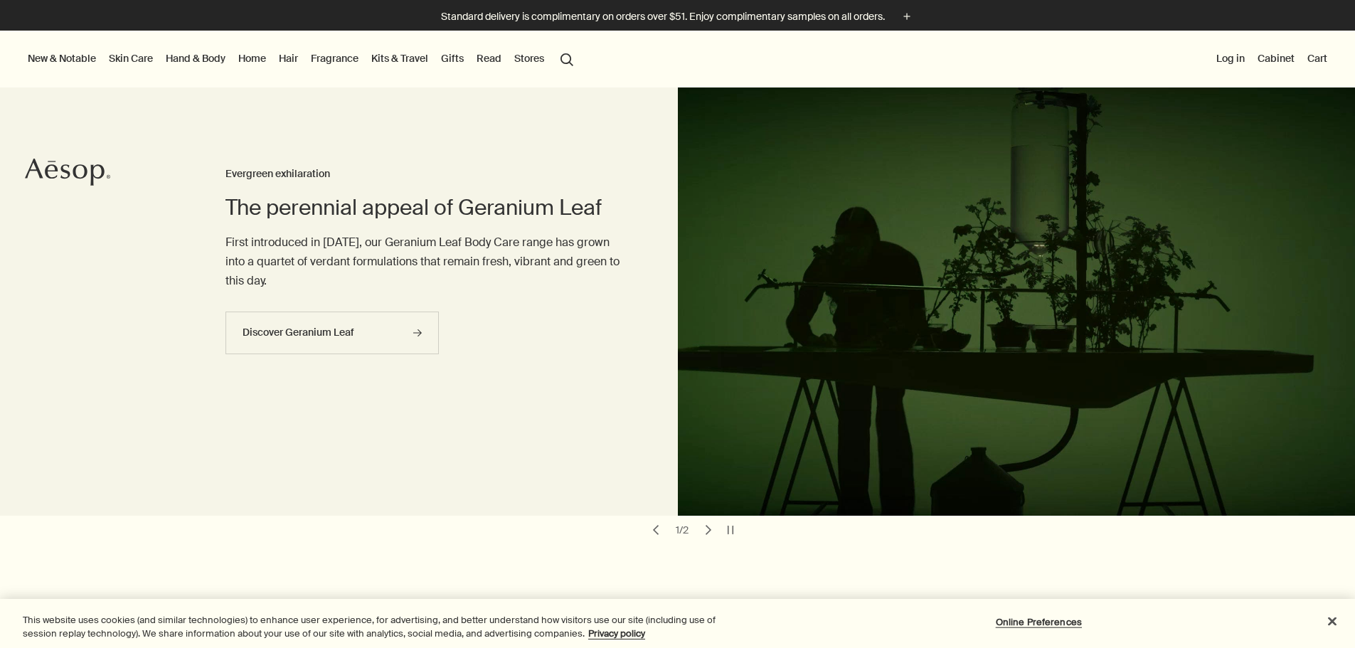
drag, startPoint x: 0, startPoint y: 0, endPoint x: 387, endPoint y: 58, distance: 391.4
click at [361, 58] on link "Fragrance" at bounding box center [334, 58] width 53 height 18
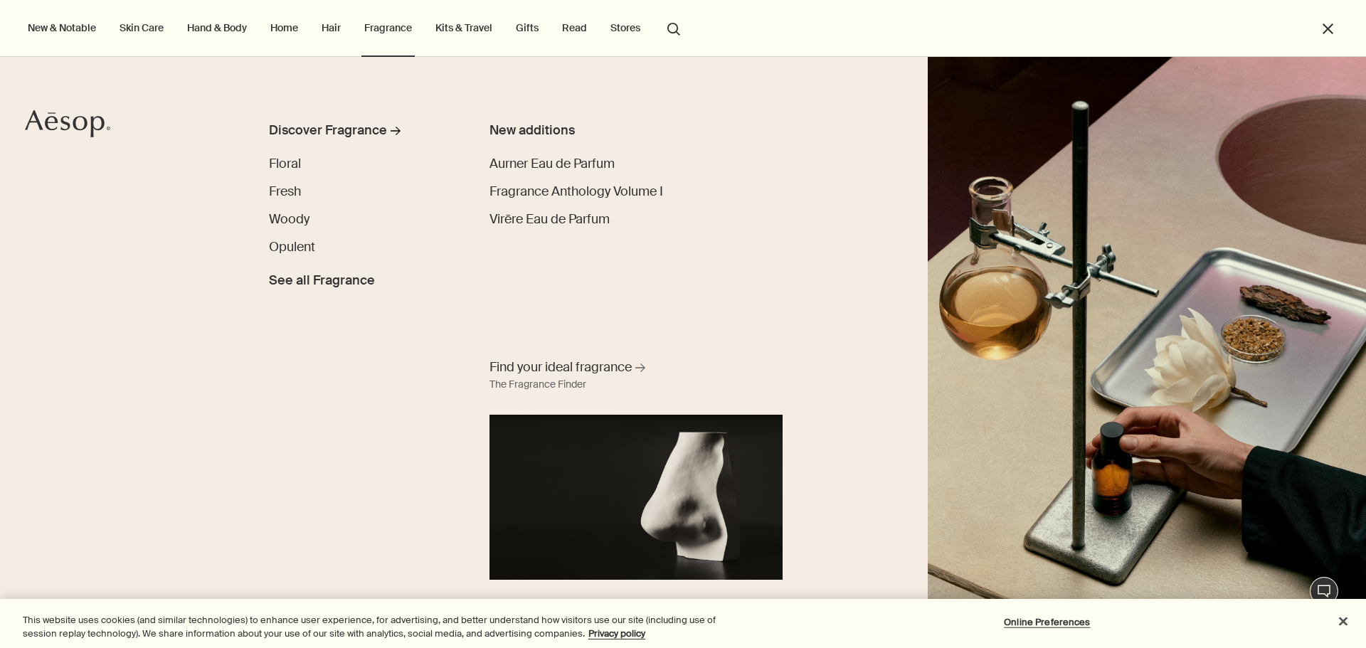
click at [299, 31] on link "Home" at bounding box center [283, 27] width 33 height 18
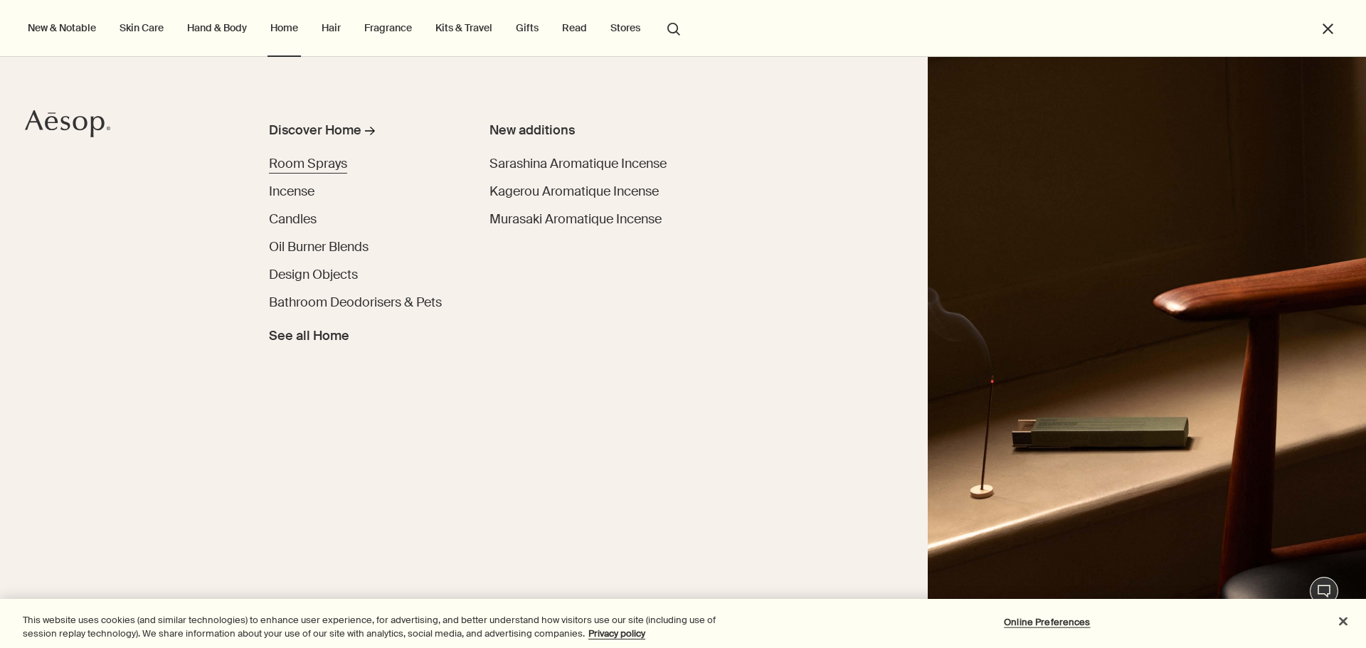
click at [307, 165] on span "Room Sprays" at bounding box center [308, 163] width 78 height 17
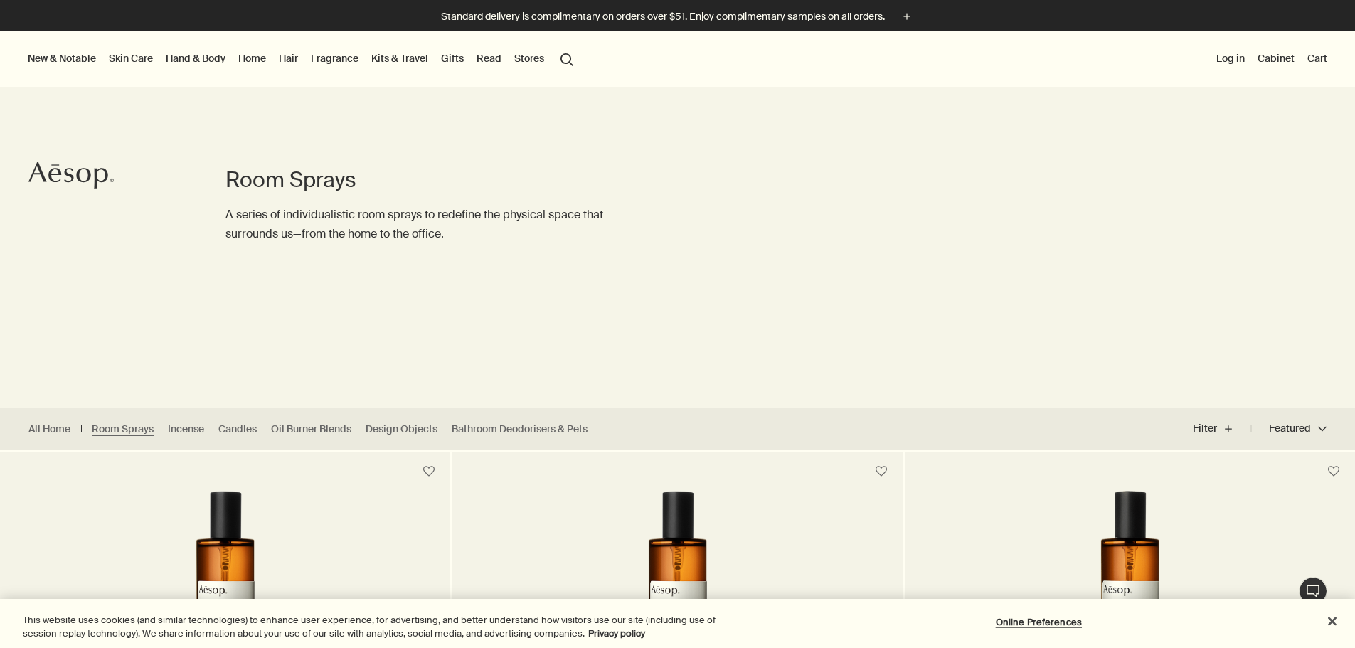
click at [269, 58] on link "Home" at bounding box center [251, 58] width 33 height 18
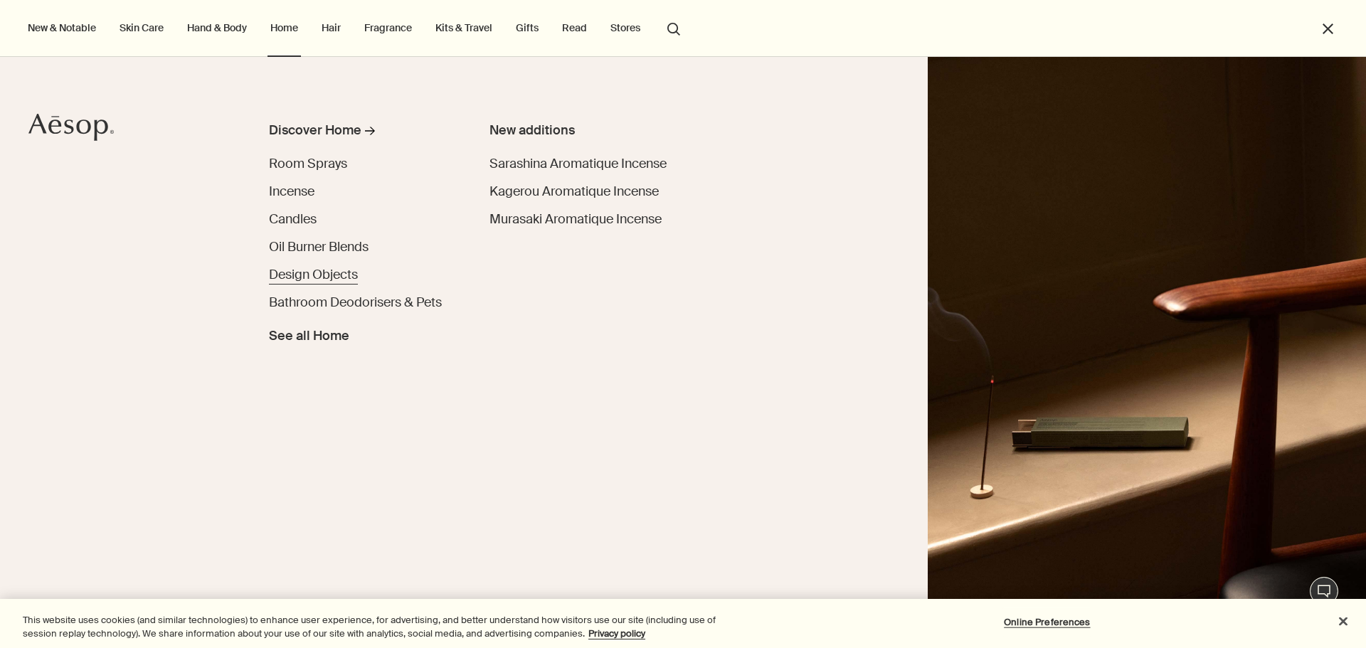
click at [344, 276] on span "Design Objects" at bounding box center [313, 274] width 89 height 17
